Goal: Task Accomplishment & Management: Use online tool/utility

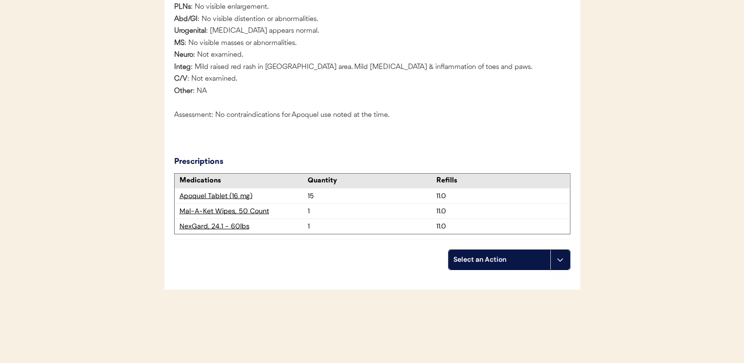
scroll to position [2201, 0]
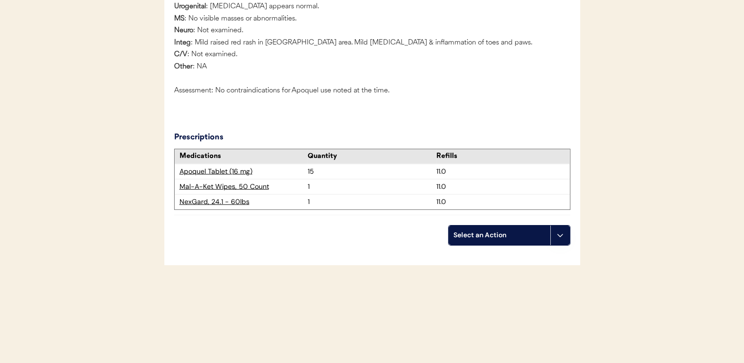
click at [463, 237] on div "Select an Action" at bounding box center [500, 236] width 92 height 10
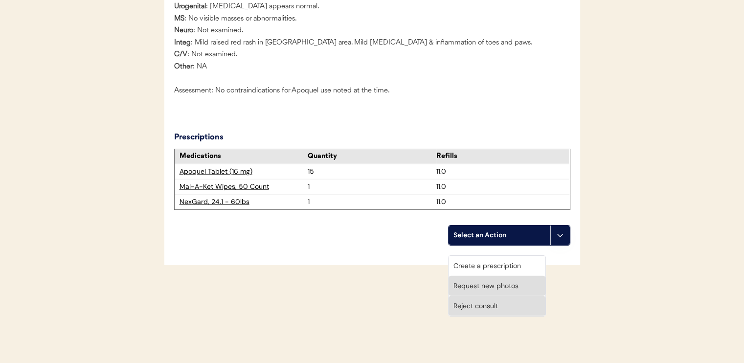
click at [456, 256] on div "Create a prescription" at bounding box center [497, 266] width 97 height 20
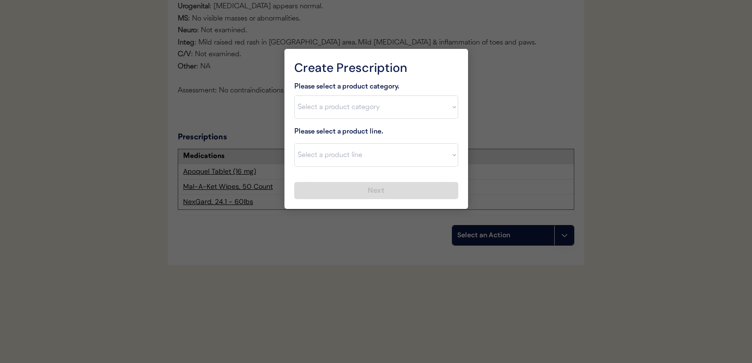
click at [375, 274] on div at bounding box center [376, 181] width 752 height 363
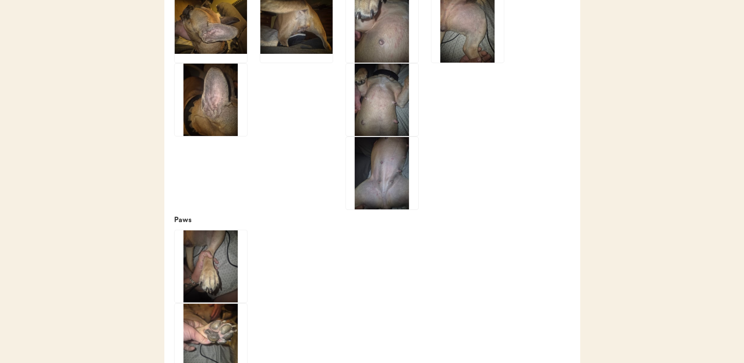
scroll to position [1582, 0]
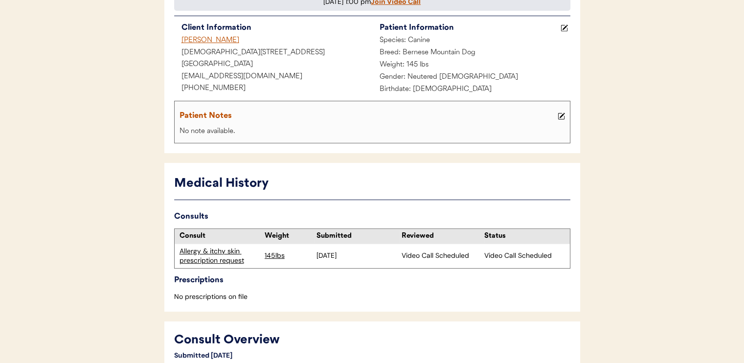
scroll to position [17, 0]
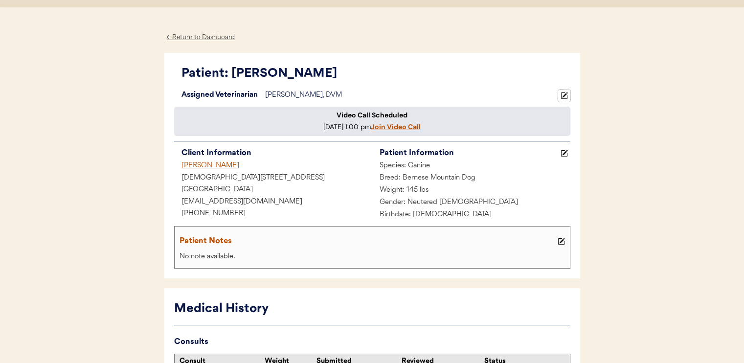
click at [565, 97] on icon at bounding box center [564, 95] width 7 height 7
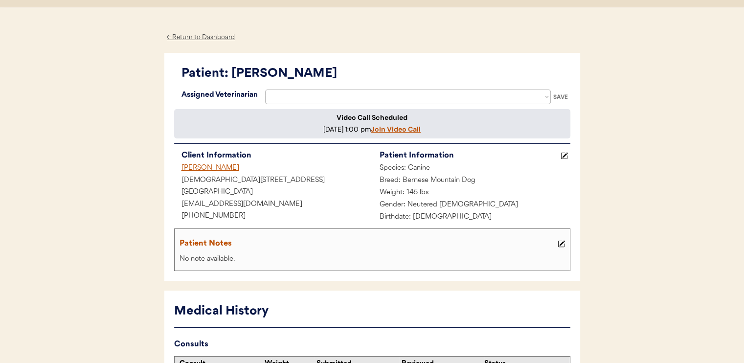
select select ""1348695171700984260__LOOKUP__1733767339806x932322702314707600""
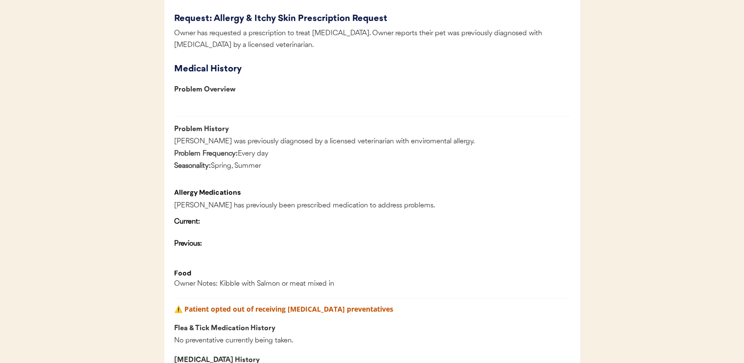
scroll to position [518, 0]
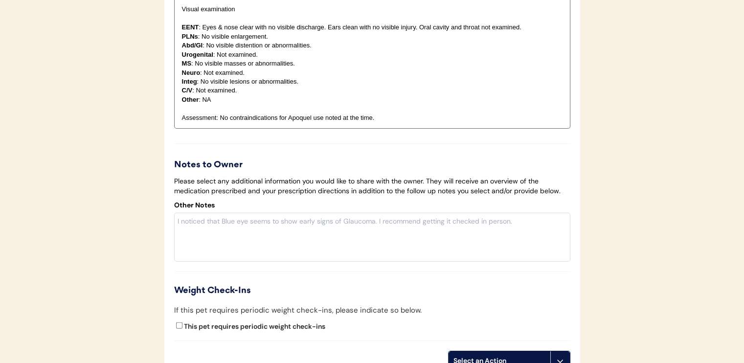
scroll to position [2409, 0]
